Goal: Check status: Check status

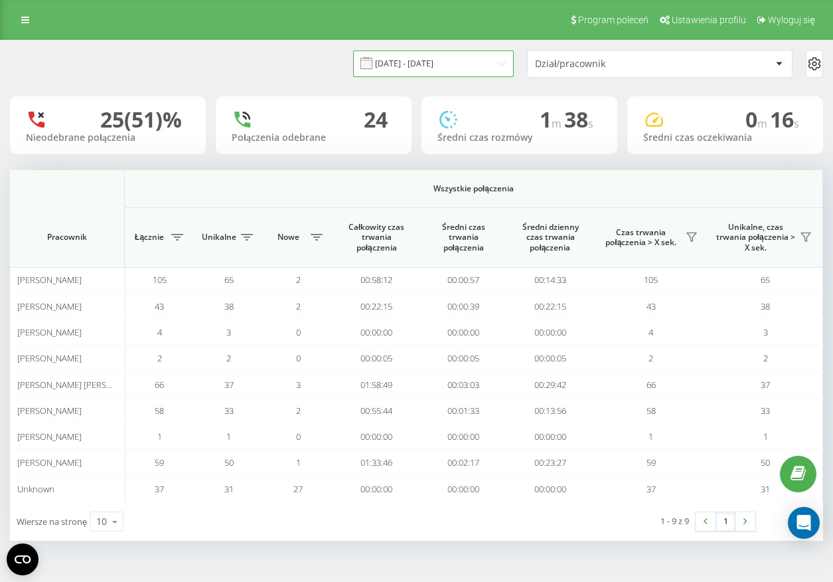
click at [414, 59] on input "[DATE] - [DATE]" at bounding box center [433, 63] width 161 height 26
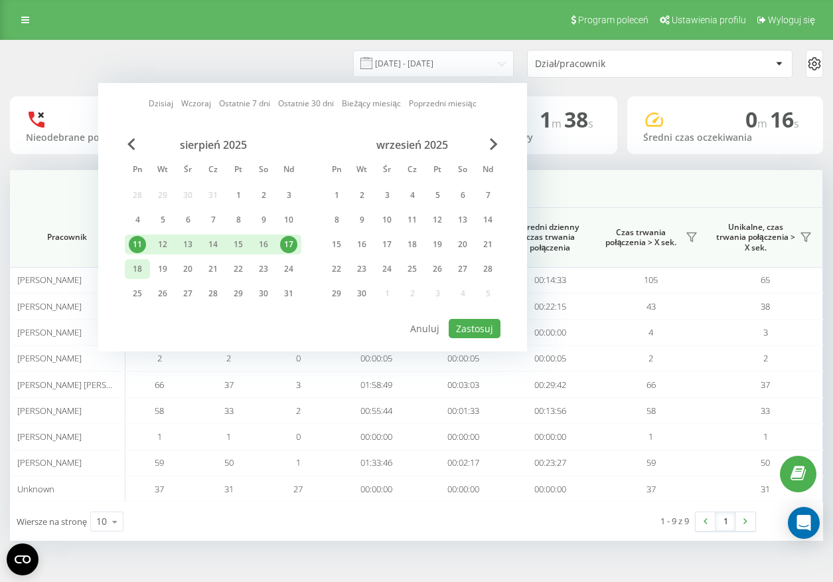
click at [137, 267] on div "18" at bounding box center [137, 268] width 17 height 17
click at [159, 266] on div "19" at bounding box center [162, 268] width 17 height 17
click at [481, 330] on button "Zastosuj" at bounding box center [475, 328] width 52 height 19
type input "[DATE] - [DATE]"
